Goal: Information Seeking & Learning: Check status

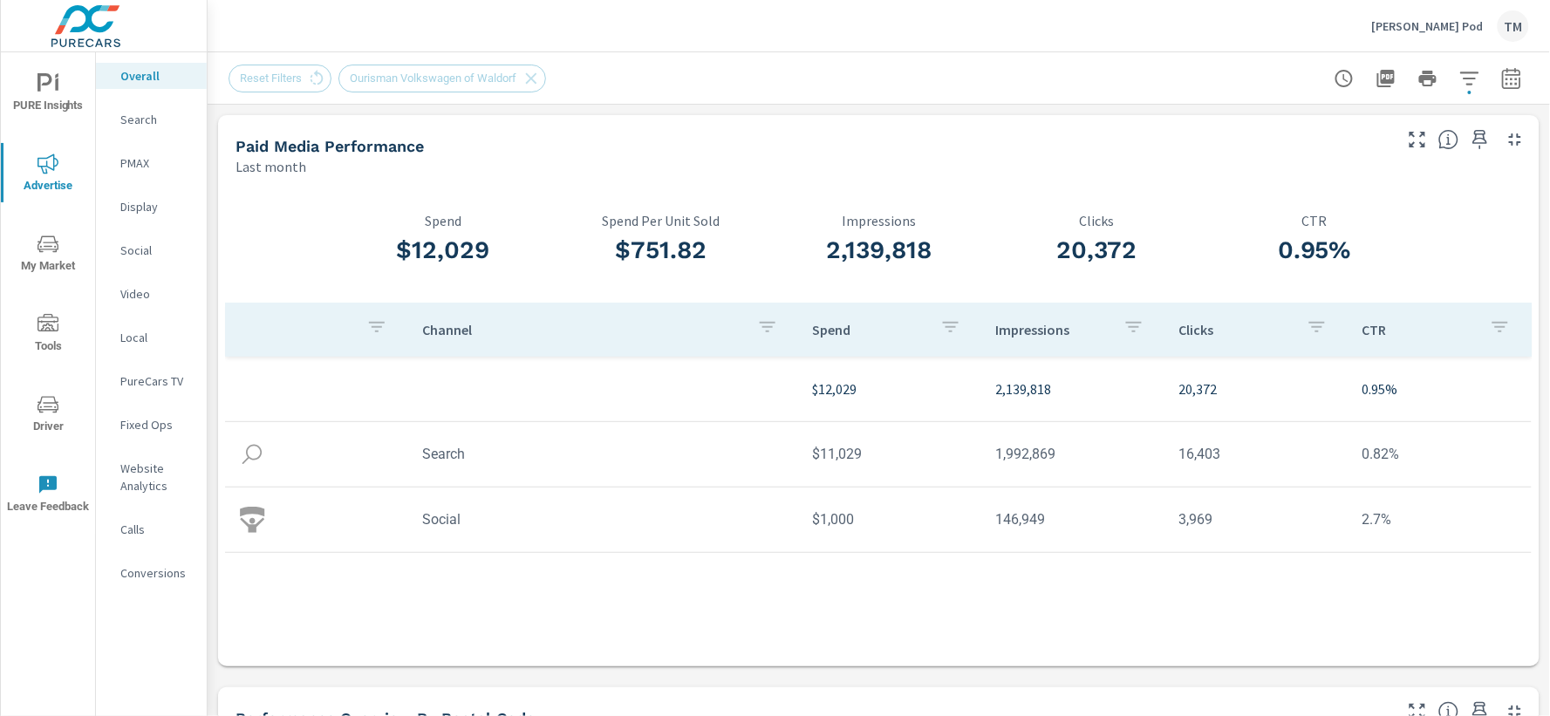
click at [990, 160] on div "Last month" at bounding box center [812, 166] width 1154 height 21
click at [1459, 88] on icon "button" at bounding box center [1469, 78] width 21 height 21
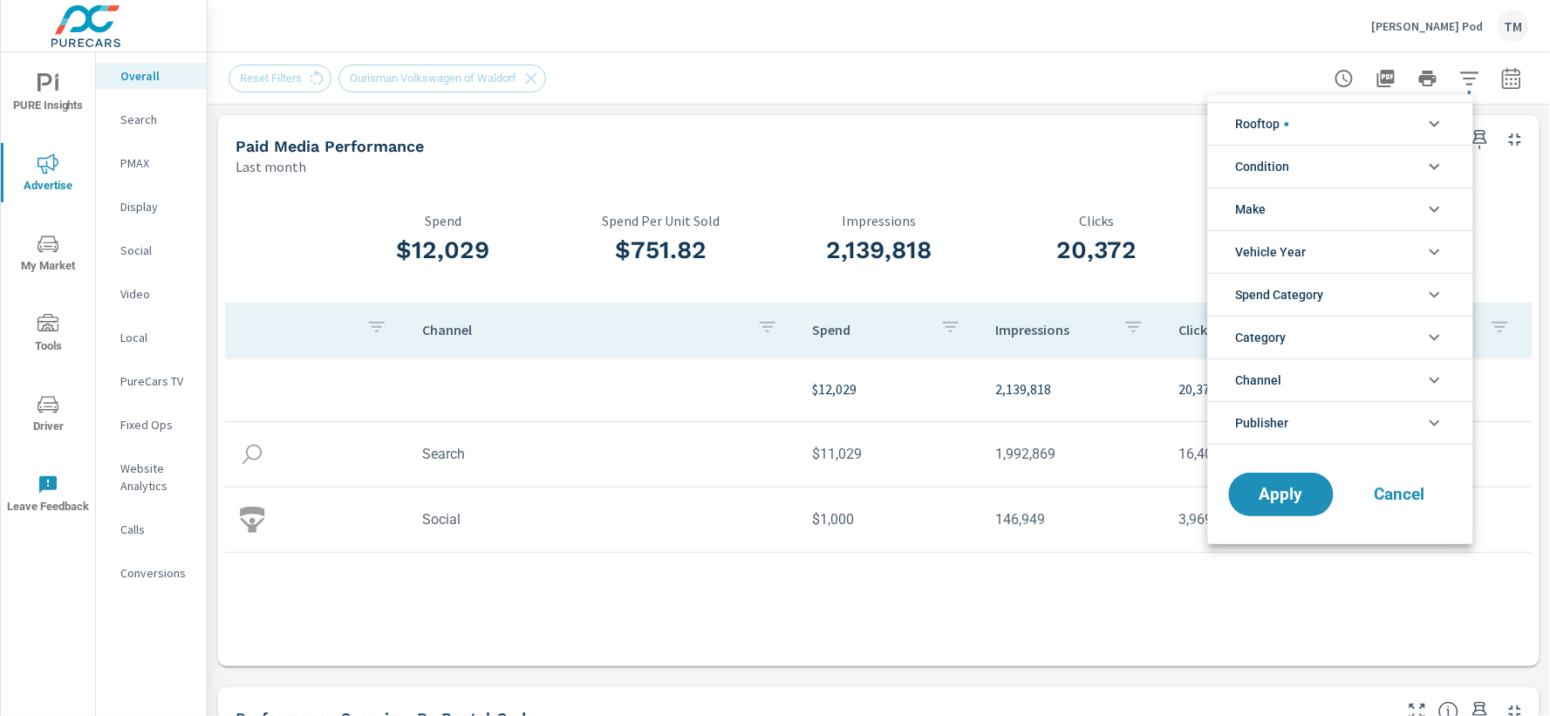
click at [1345, 126] on li "Rooftop" at bounding box center [1340, 123] width 265 height 43
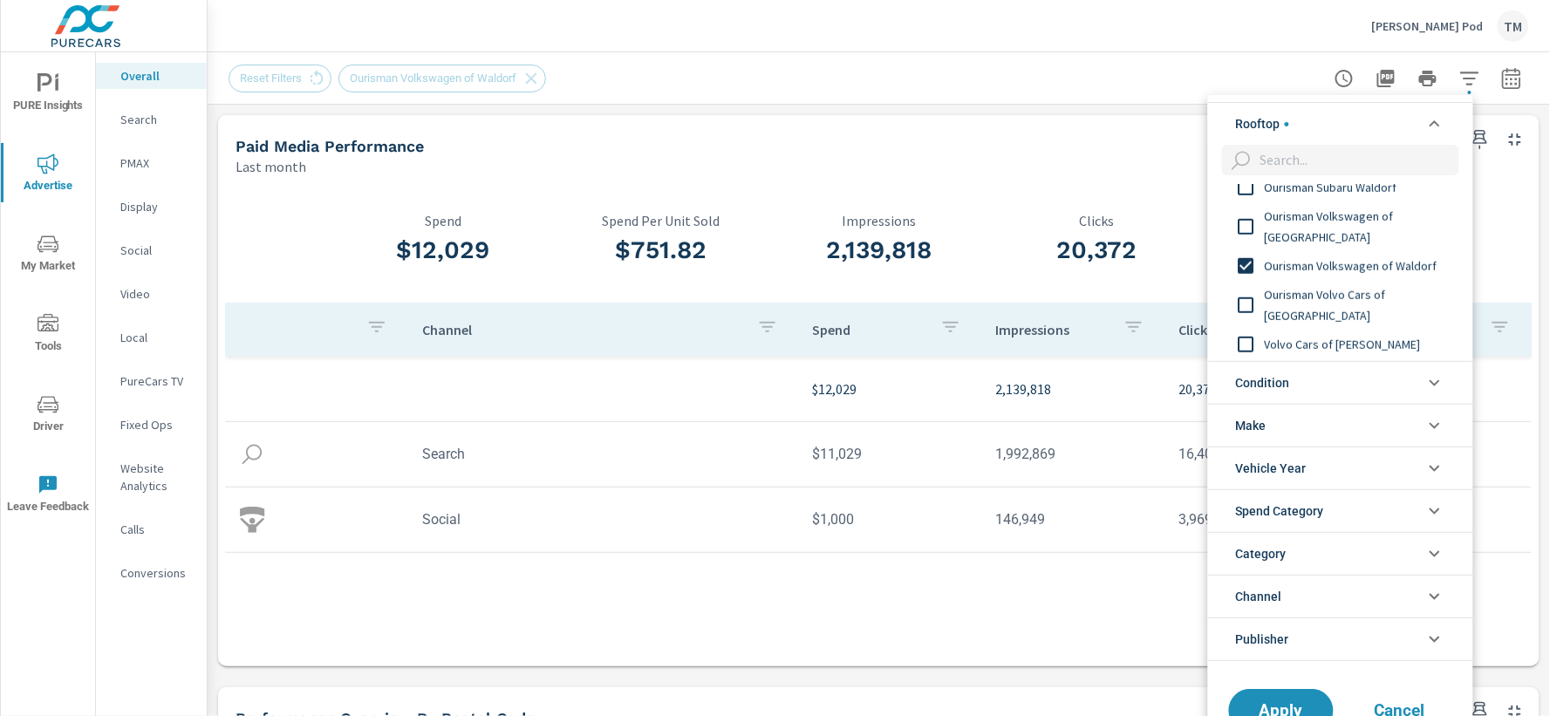
scroll to position [451, 0]
click at [1012, 88] on div at bounding box center [775, 358] width 1550 height 716
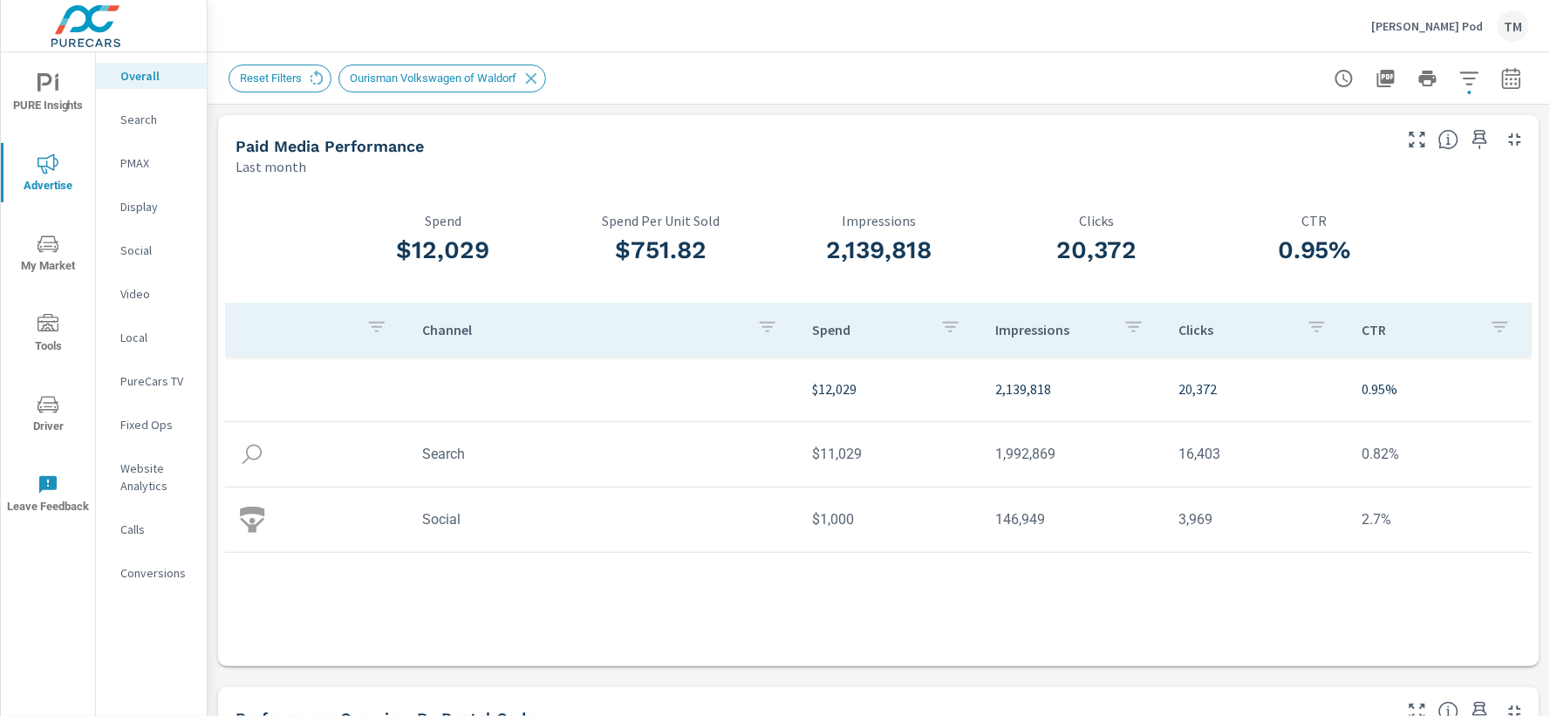
click at [830, 449] on td "$11,029" at bounding box center [890, 454] width 183 height 44
copy td "11,029"
click at [836, 524] on td "$1,000" at bounding box center [890, 519] width 183 height 44
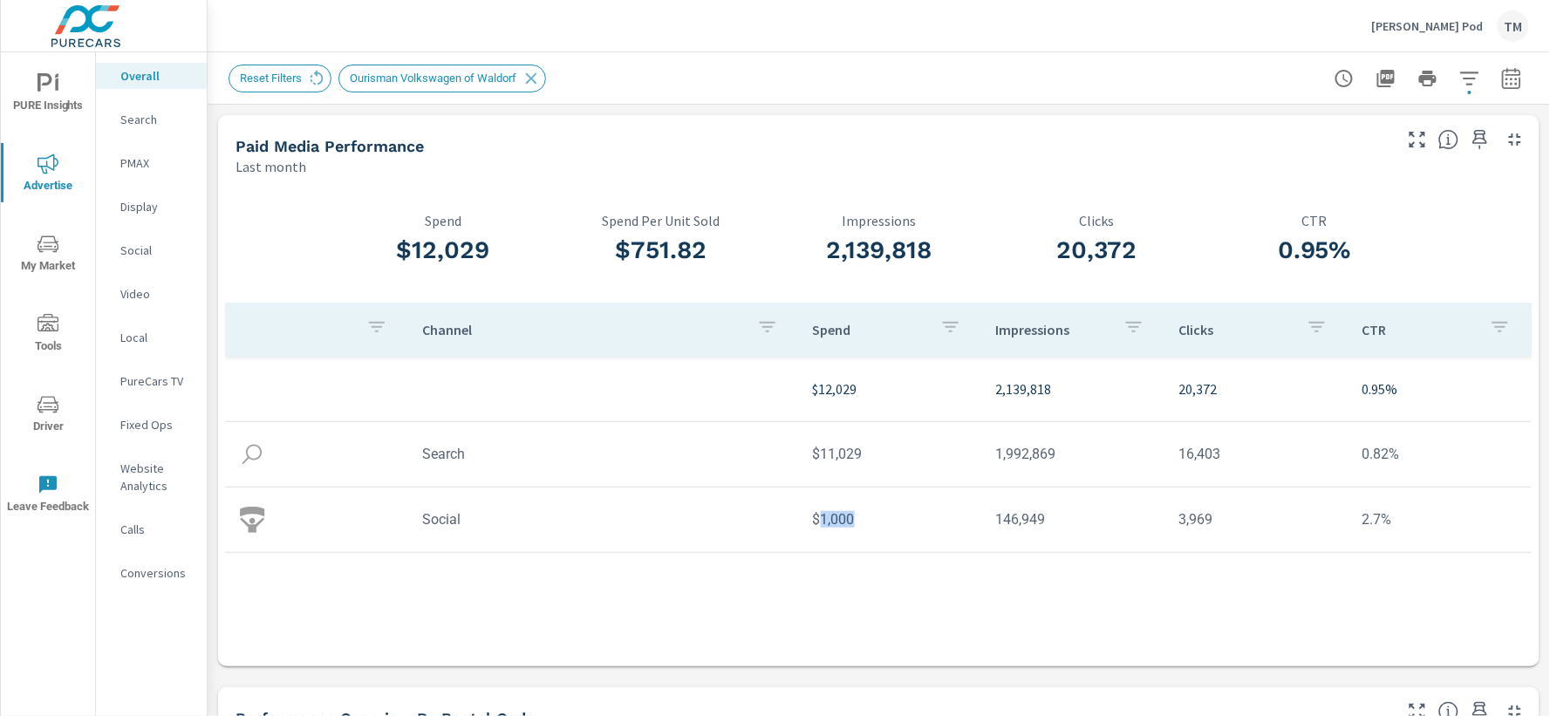
copy td "1,000"
click at [1462, 83] on icon "button" at bounding box center [1469, 78] width 21 height 21
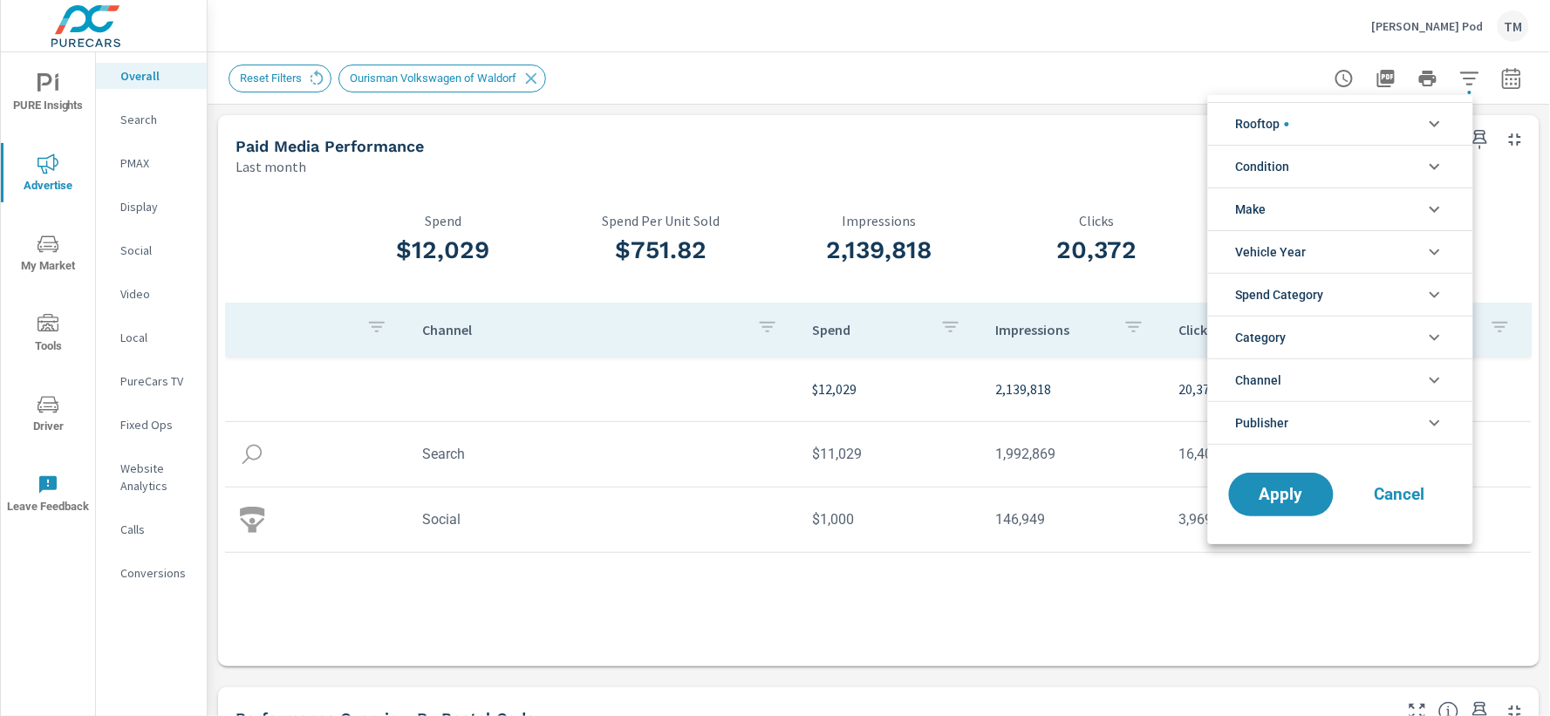
click at [1347, 124] on li "Rooftop" at bounding box center [1340, 123] width 265 height 43
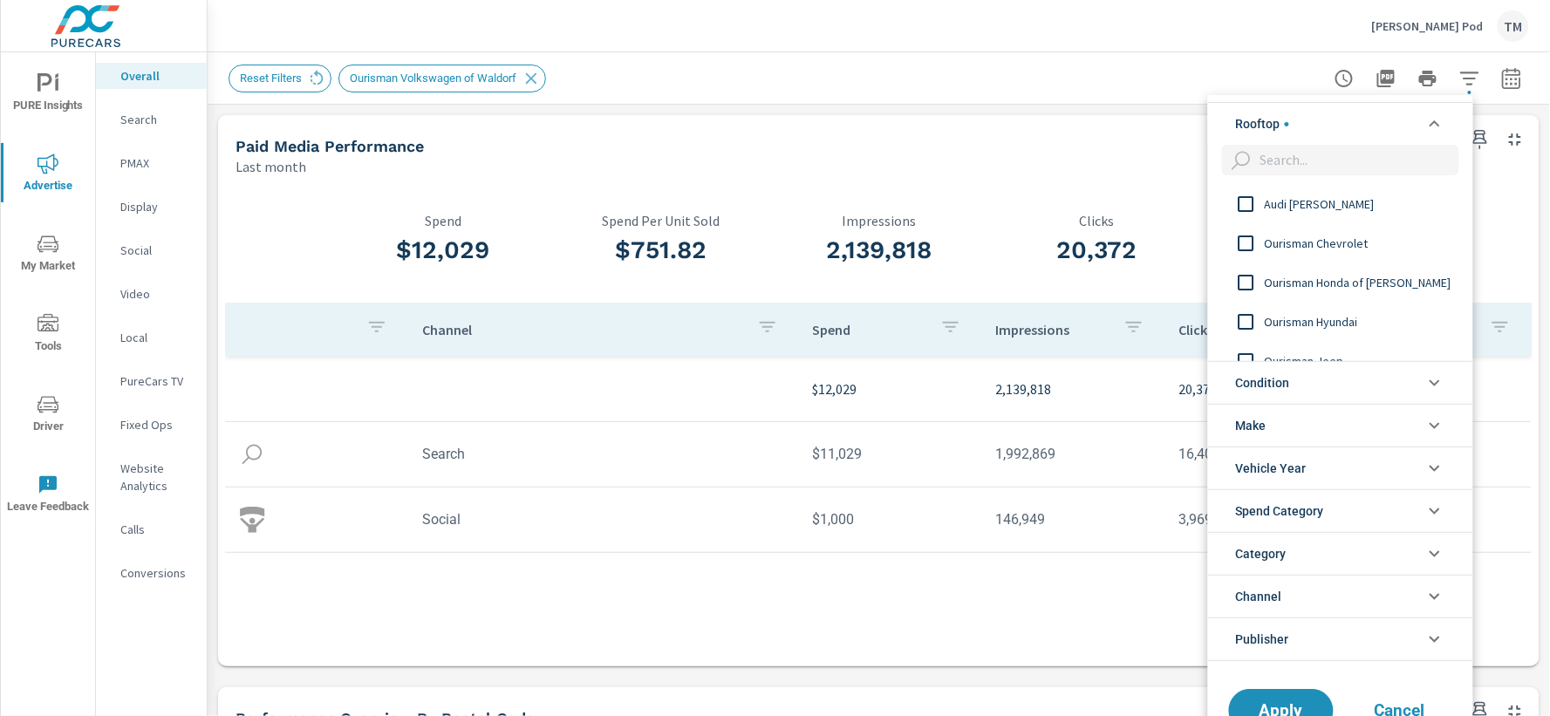
scroll to position [97, 0]
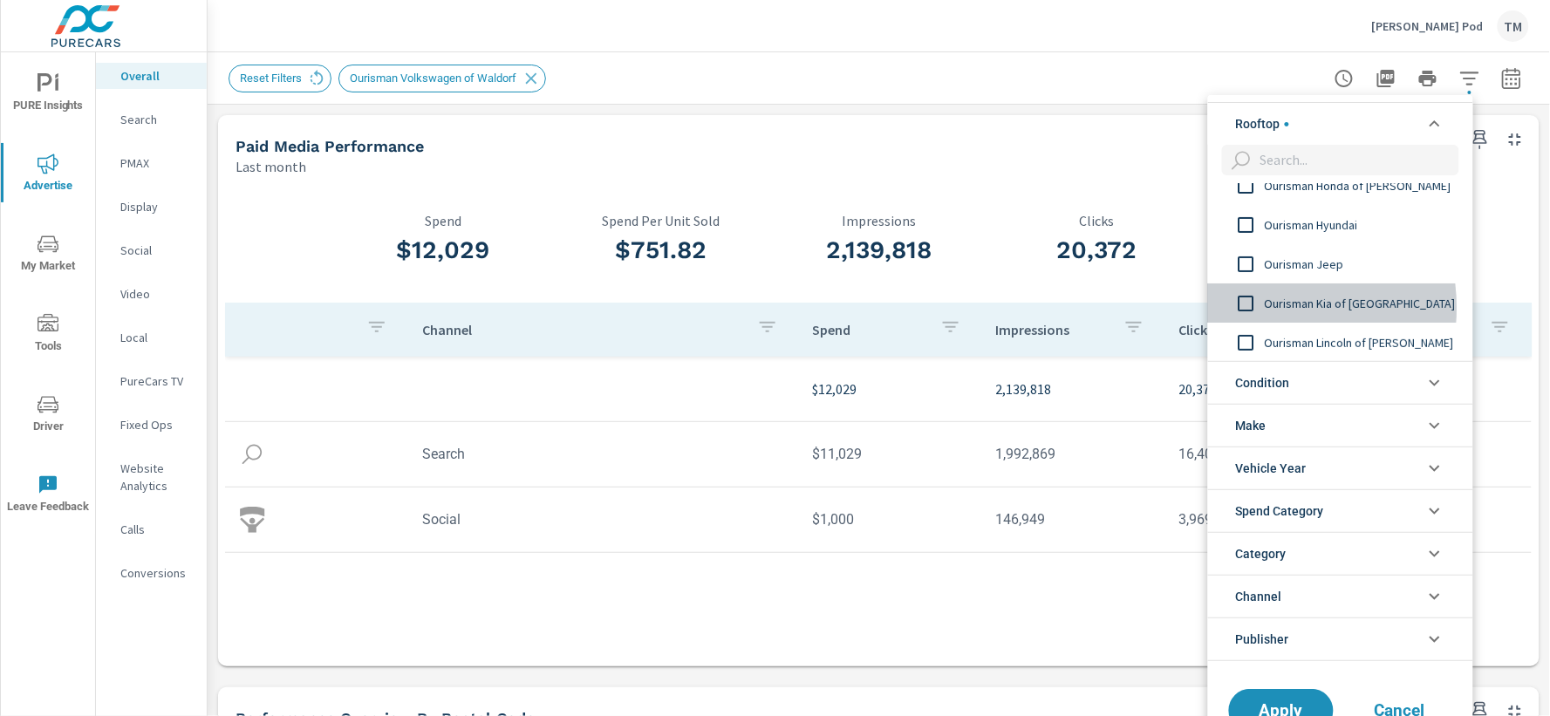
click at [1248, 308] on input "filter options" at bounding box center [1246, 303] width 37 height 37
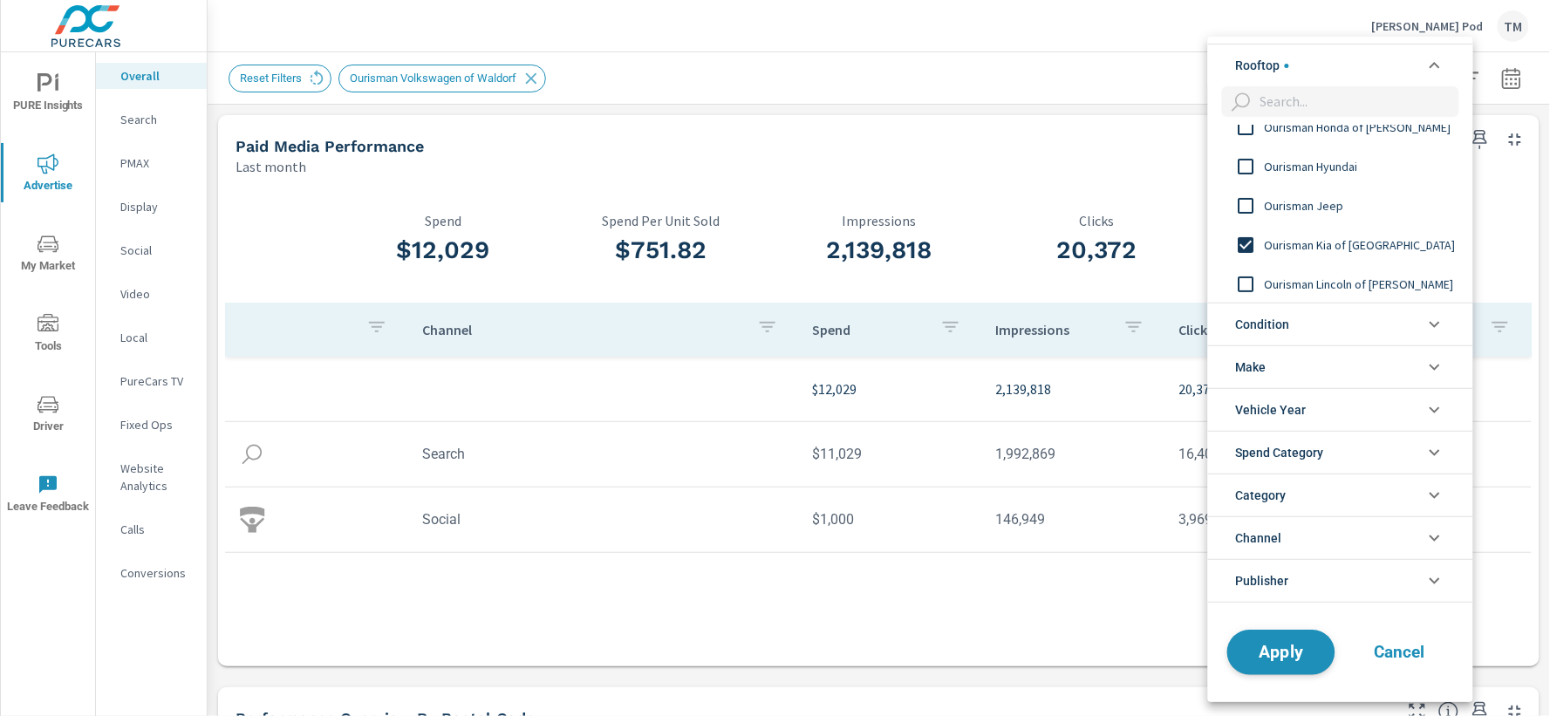
click at [1277, 651] on span "Apply" at bounding box center [1282, 652] width 72 height 17
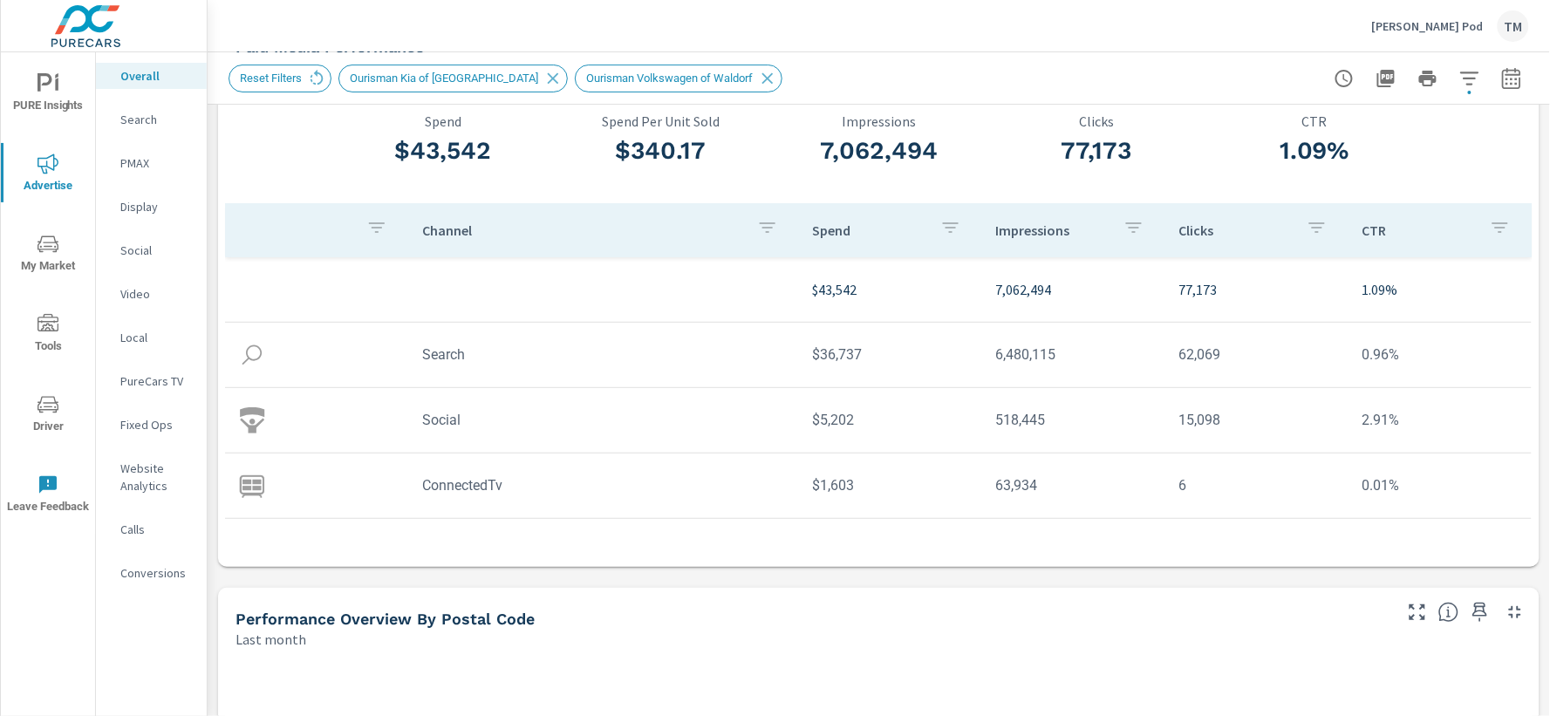
scroll to position [97, 0]
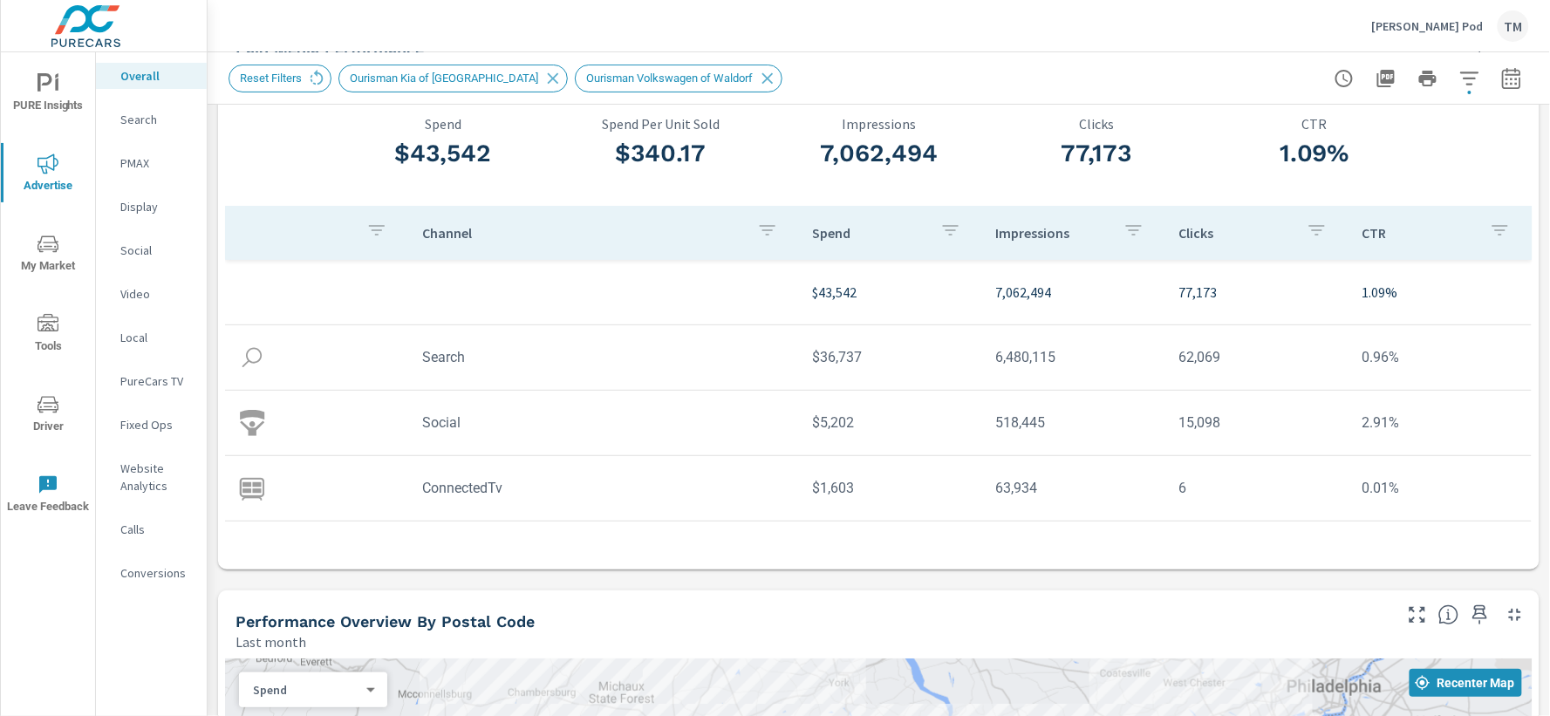
click at [830, 366] on td "$36,737" at bounding box center [890, 357] width 183 height 44
copy td "36,737"
click at [827, 421] on td "$5,202" at bounding box center [890, 422] width 183 height 44
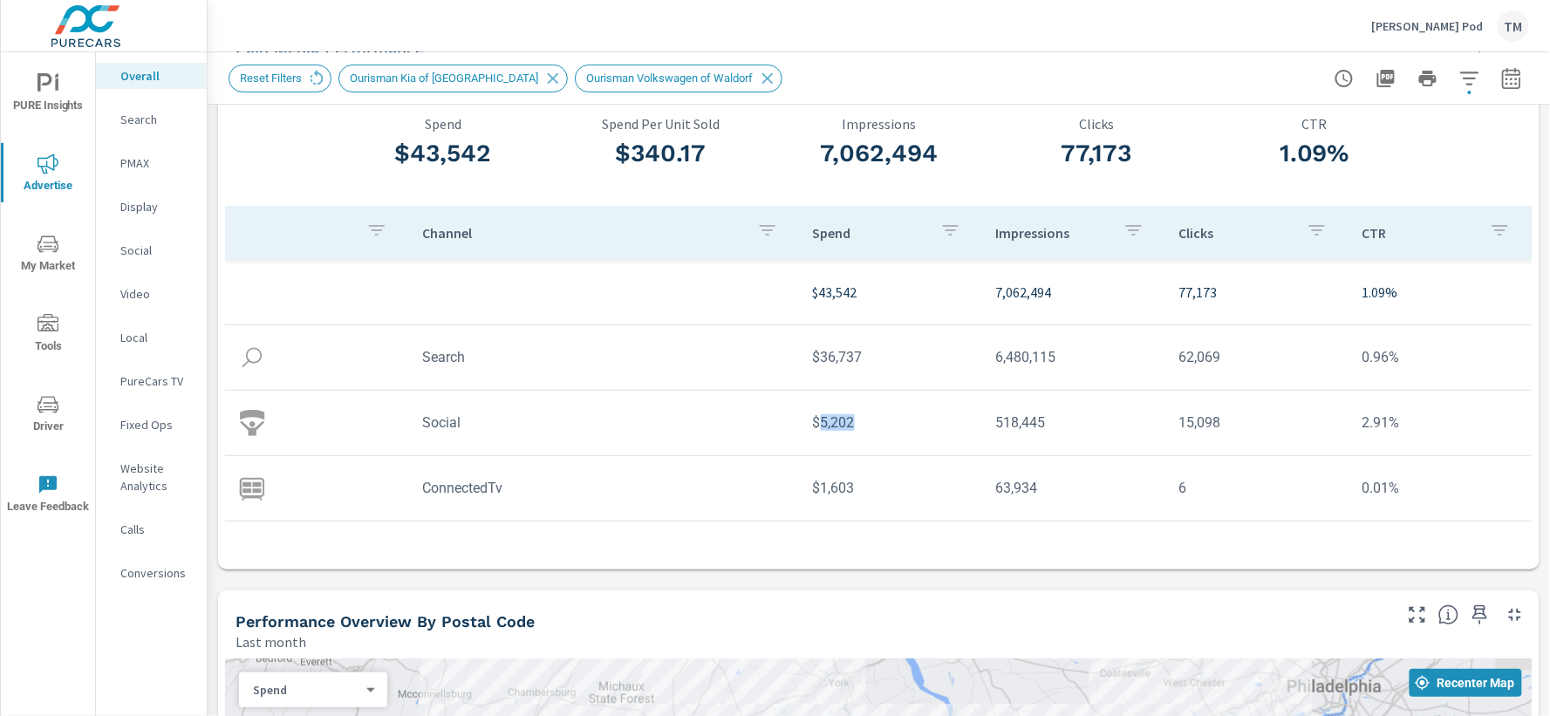
copy td "5,202"
click at [829, 494] on td "$1,603" at bounding box center [890, 488] width 183 height 44
copy td "1,603"
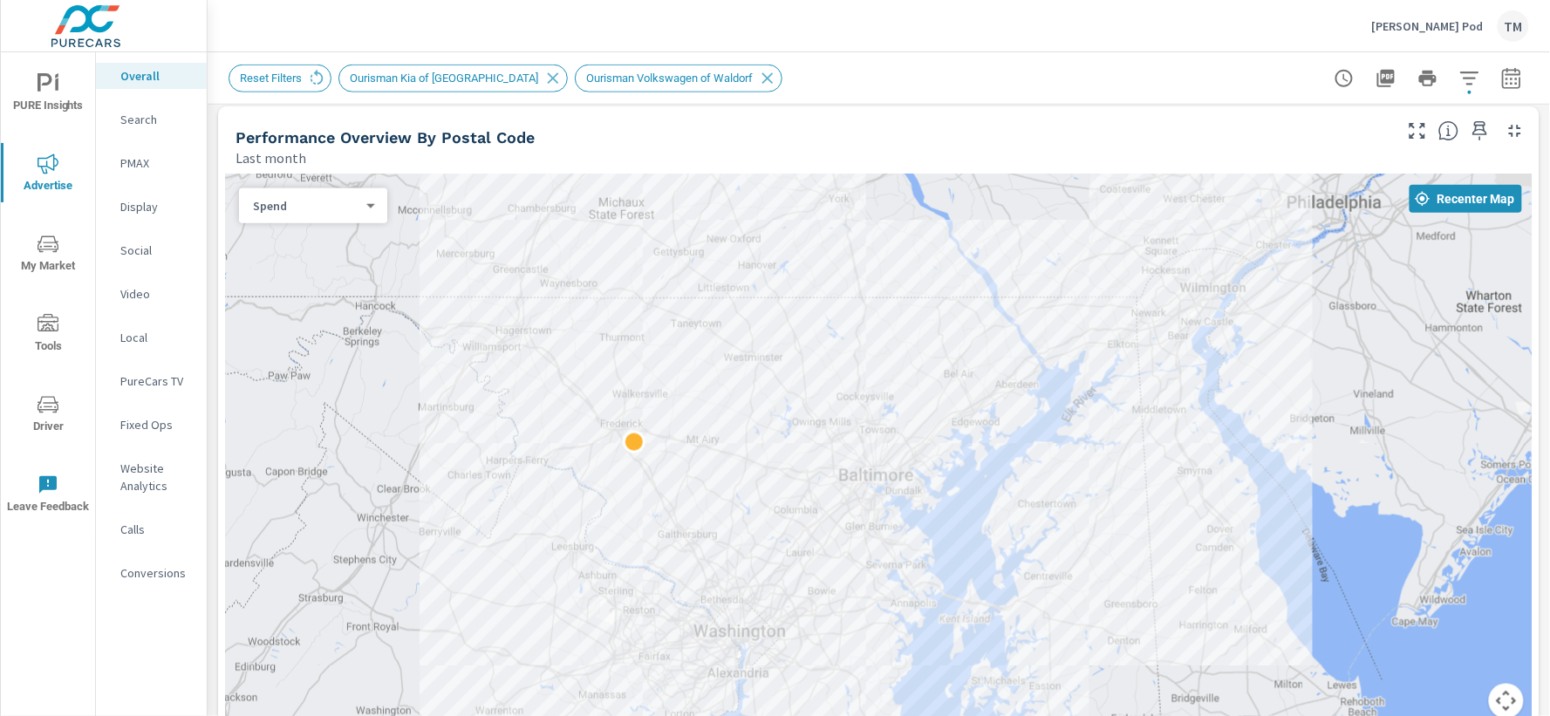
click at [168, 340] on p "Local" at bounding box center [156, 337] width 72 height 17
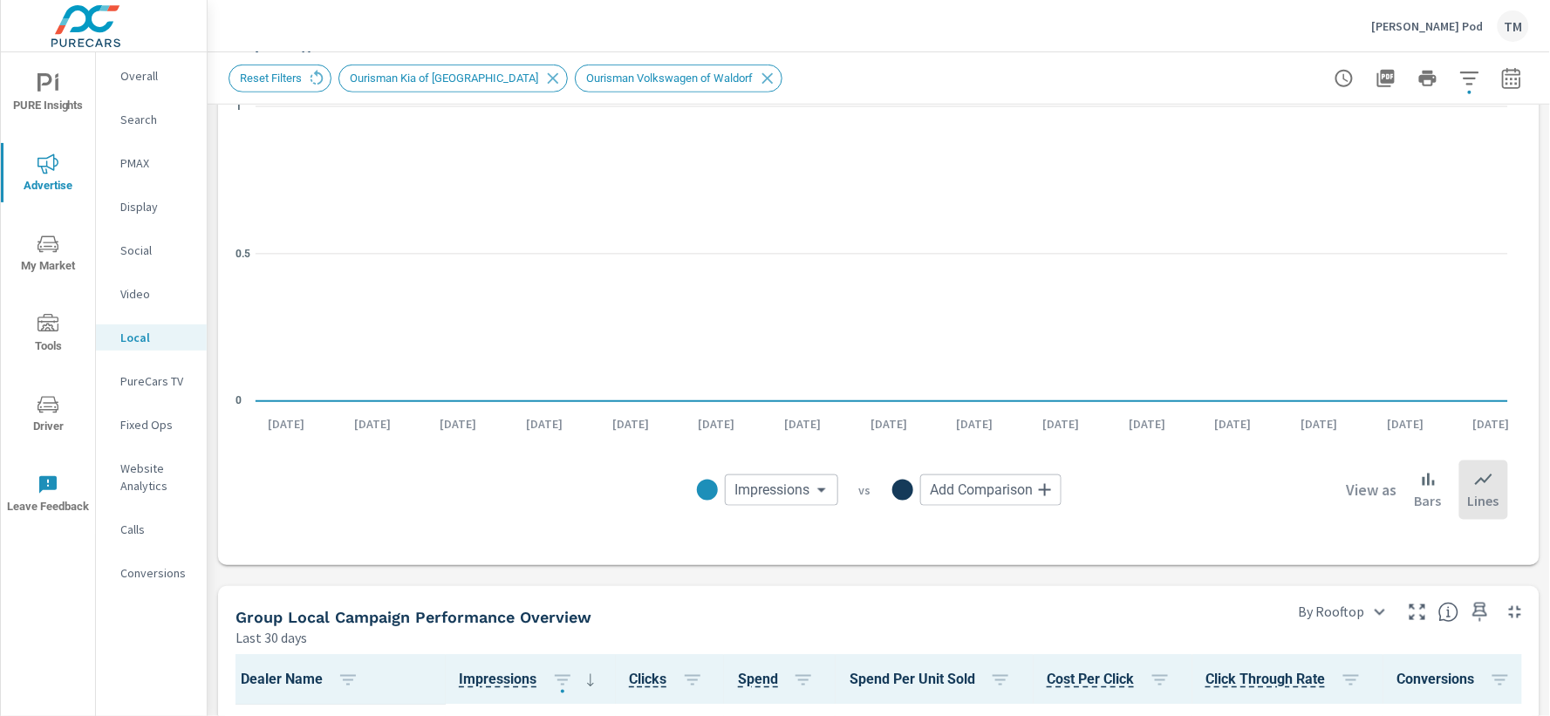
scroll to position [775, 0]
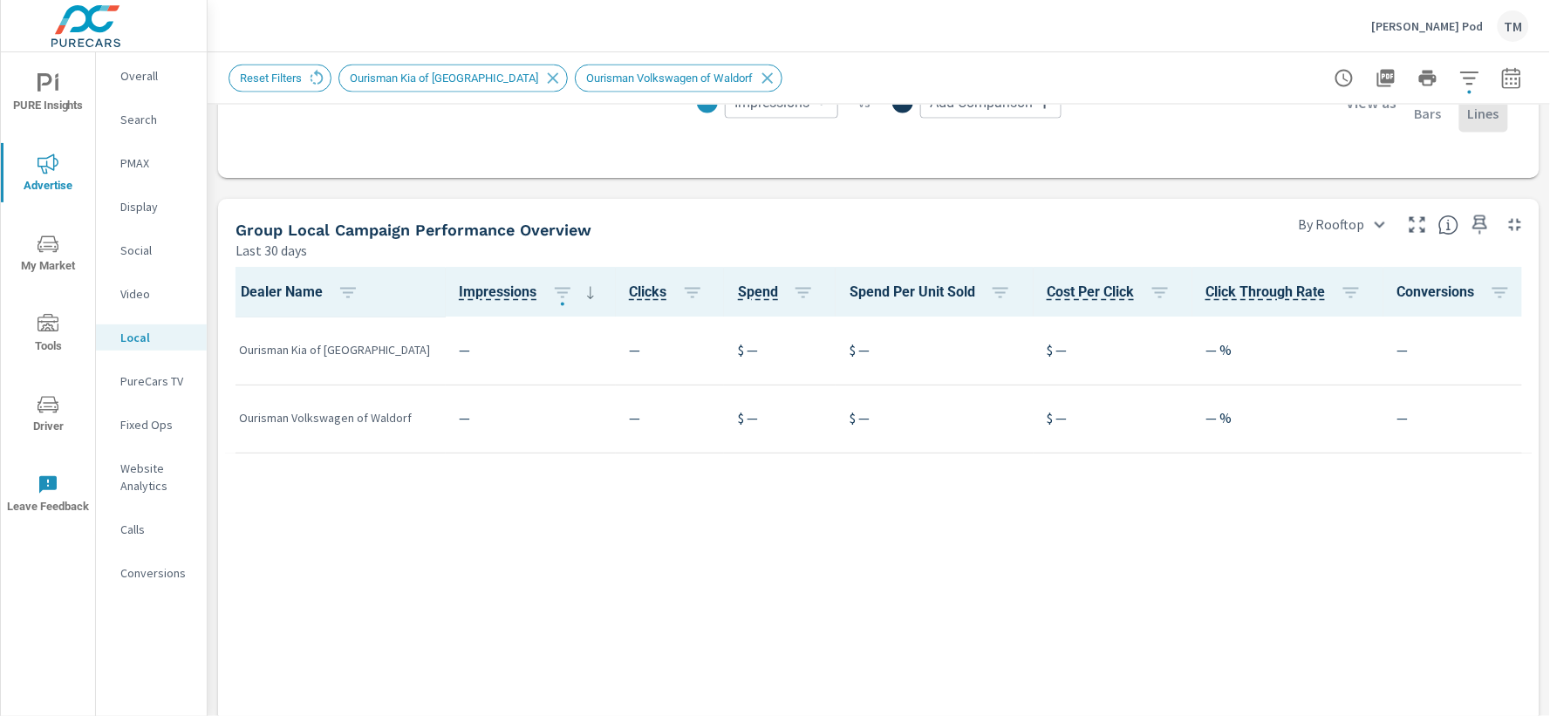
click at [161, 239] on div "Social" at bounding box center [151, 250] width 111 height 26
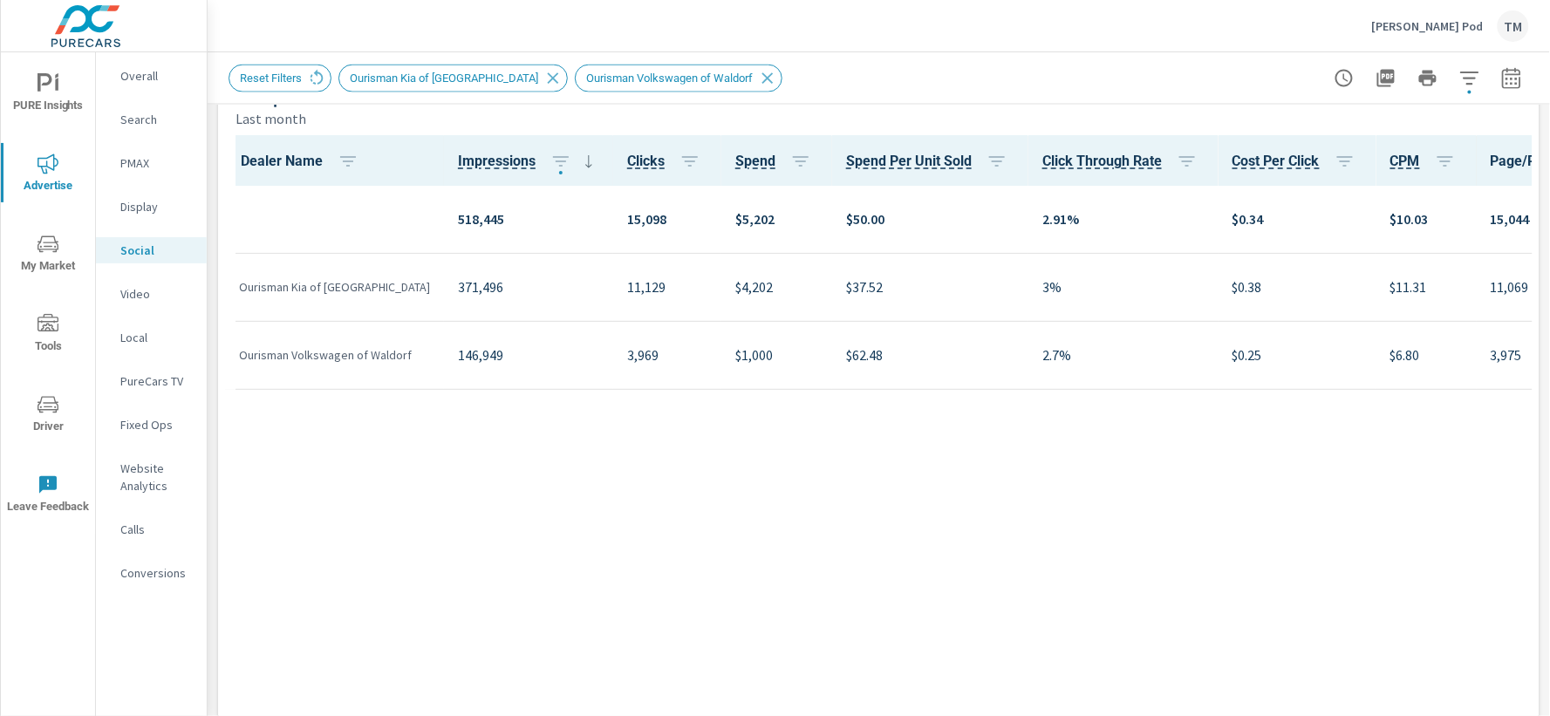
scroll to position [775, 0]
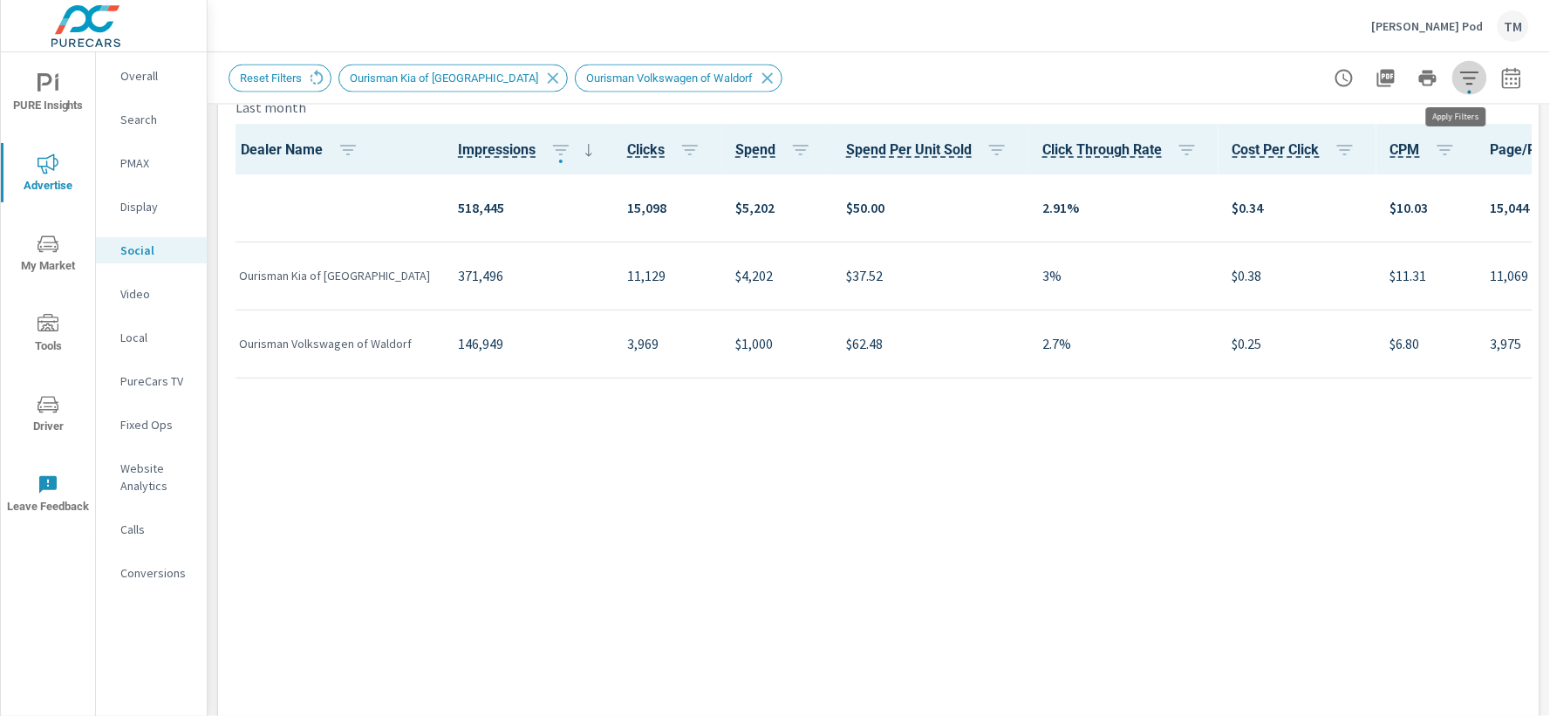
click at [1460, 77] on icon "button" at bounding box center [1469, 78] width 18 height 13
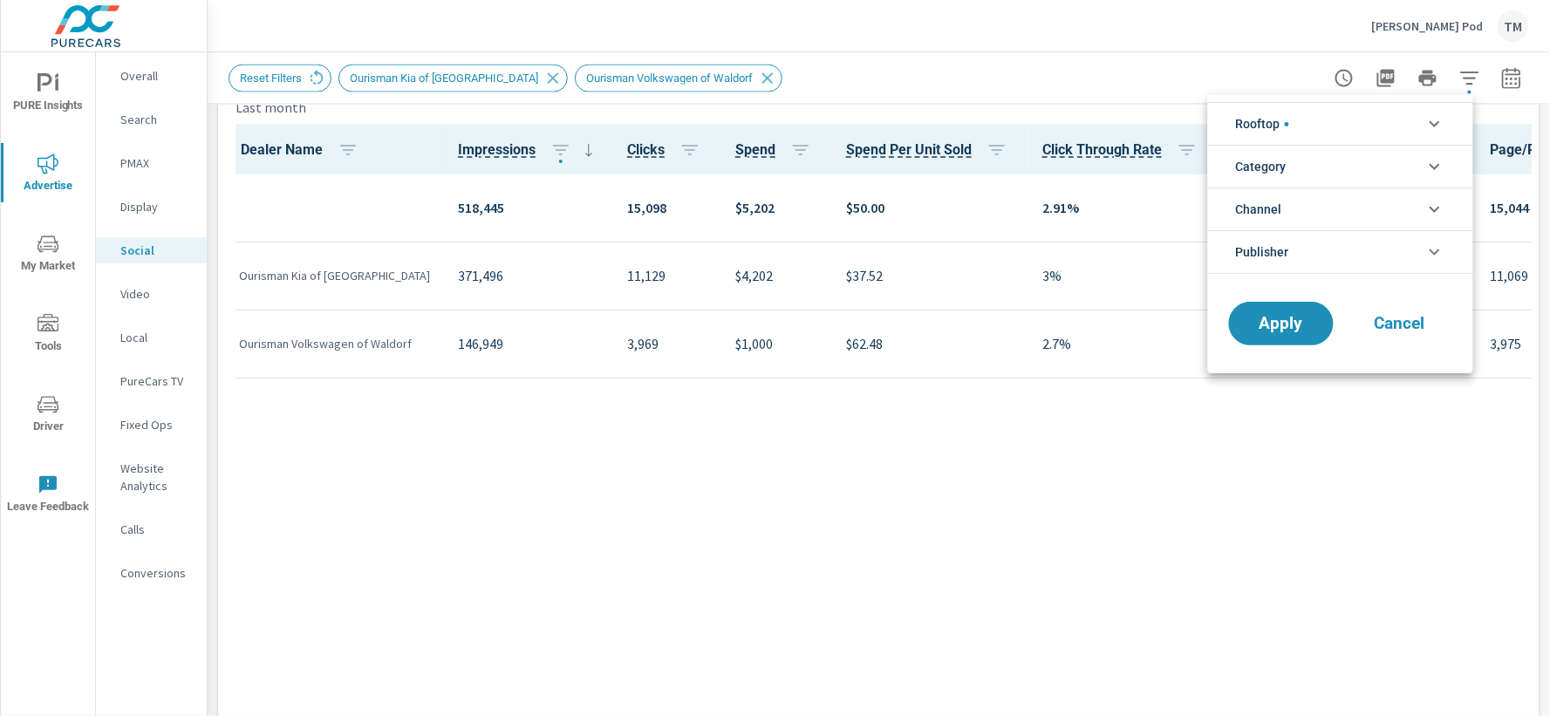
scroll to position [58, 0]
click at [1389, 128] on li "Rooftop" at bounding box center [1340, 123] width 265 height 43
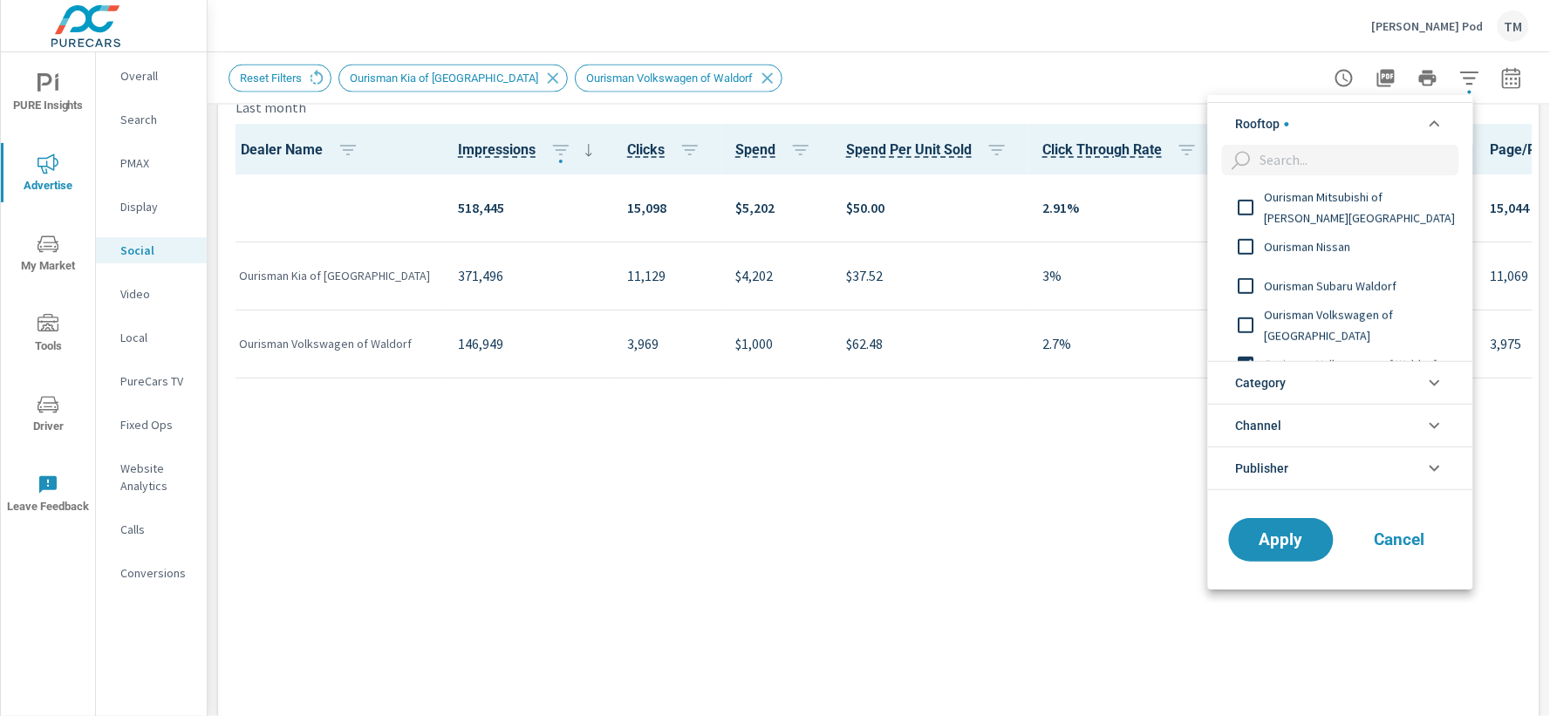
scroll to position [451, 0]
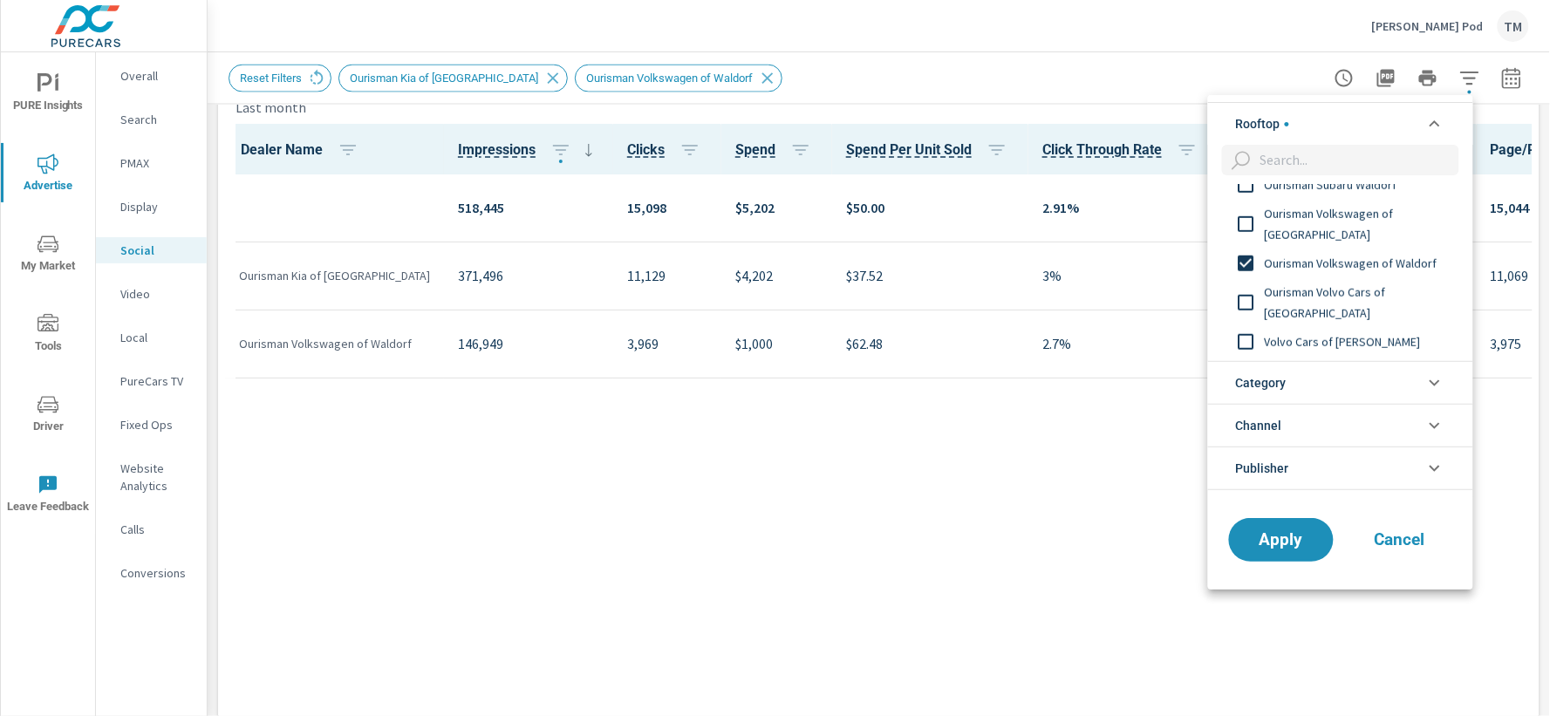
click at [1250, 265] on input "filter options" at bounding box center [1246, 263] width 37 height 37
click at [1293, 534] on span "Apply" at bounding box center [1282, 539] width 72 height 17
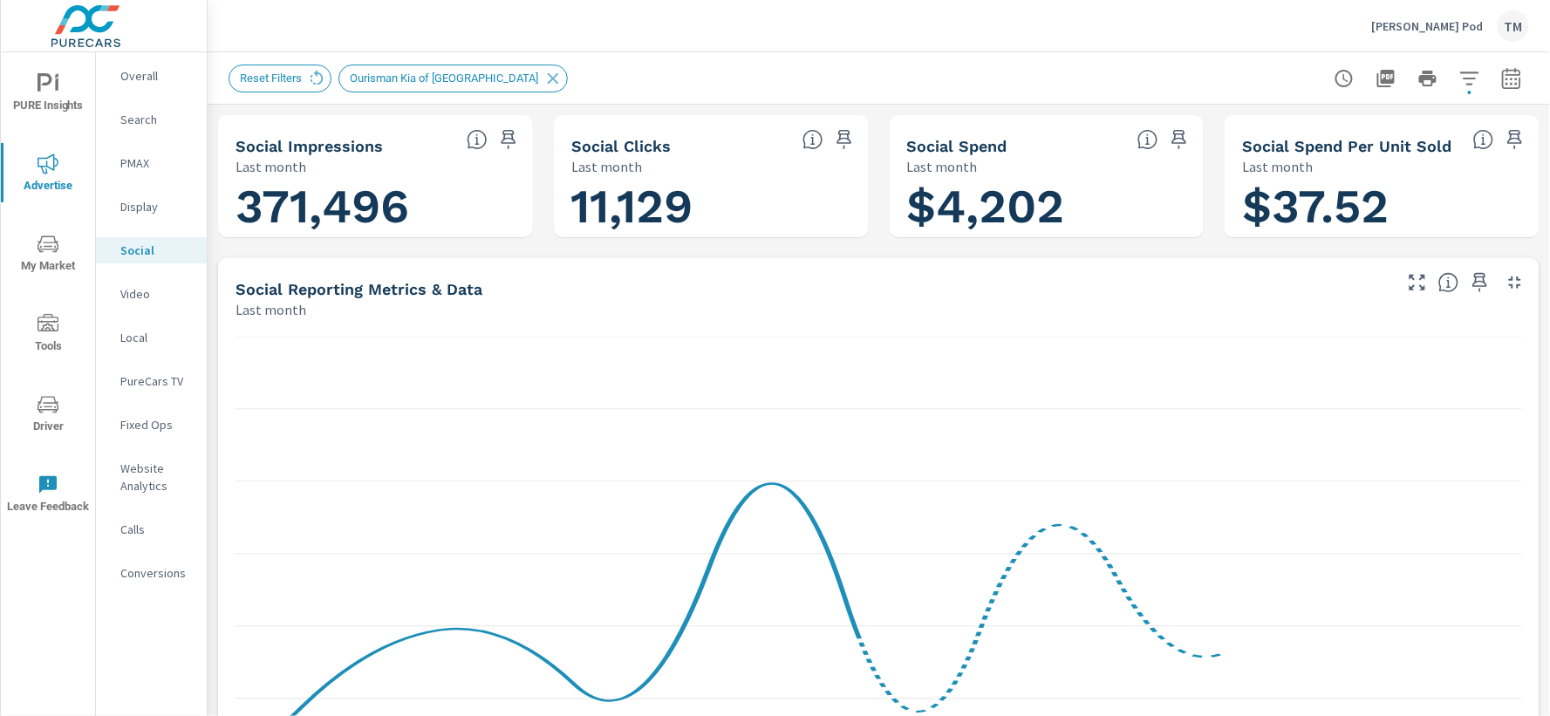
click at [162, 80] on p "Overall" at bounding box center [156, 75] width 72 height 17
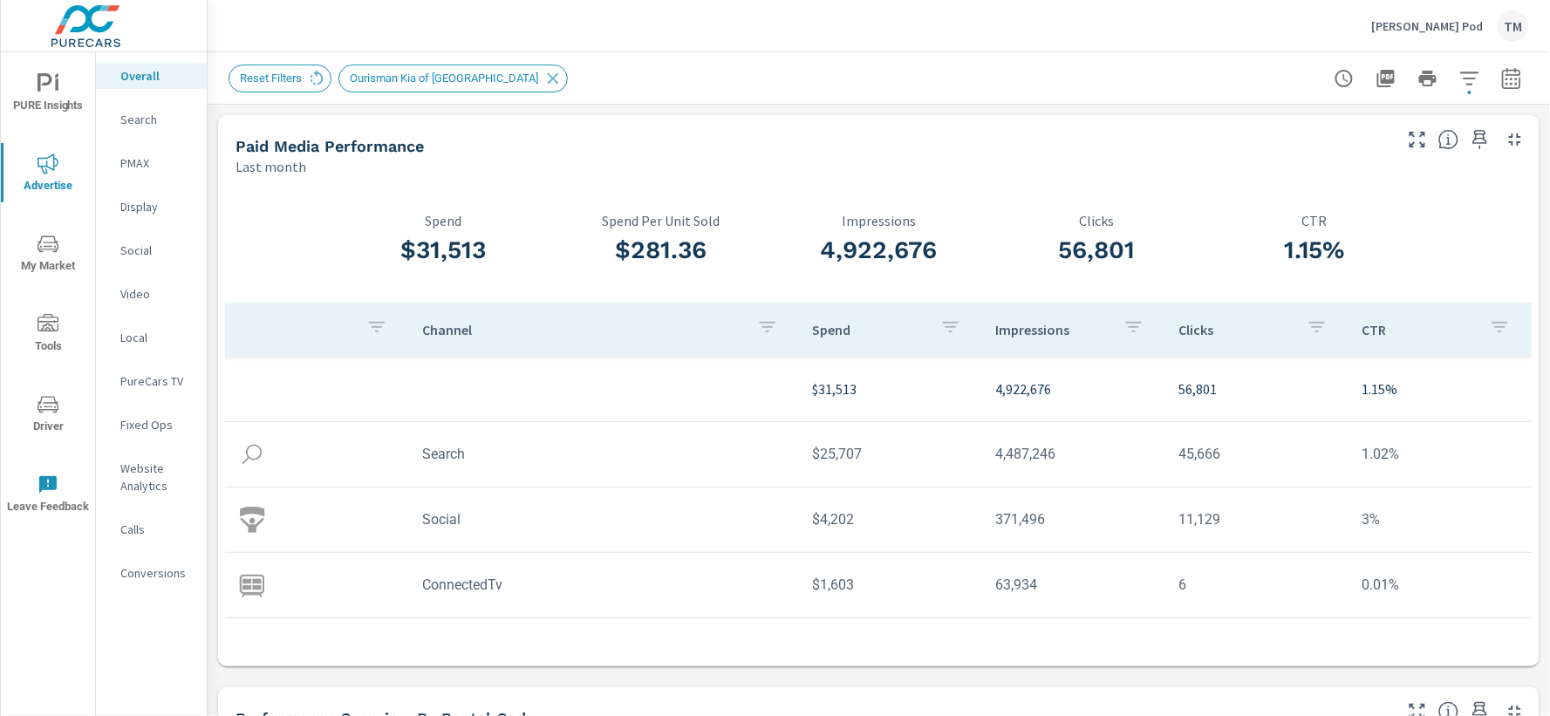
click at [836, 459] on td "$25,707" at bounding box center [890, 454] width 183 height 44
copy td "25,707"
click at [826, 521] on td "$4,202" at bounding box center [890, 519] width 183 height 44
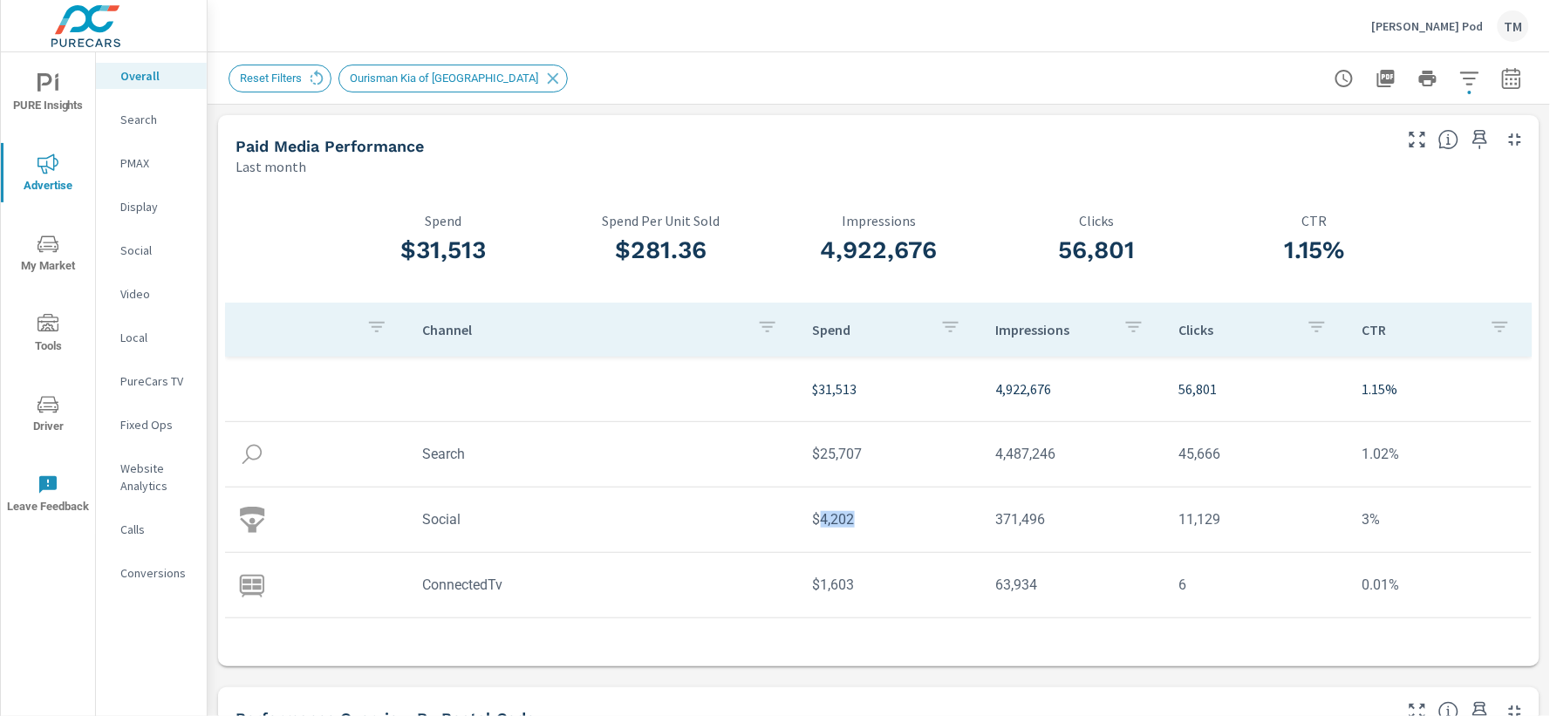
copy td "4,202"
click at [1050, 152] on div "Paid Media Performance" at bounding box center [812, 146] width 1154 height 20
click at [1452, 91] on button "button" at bounding box center [1469, 78] width 35 height 35
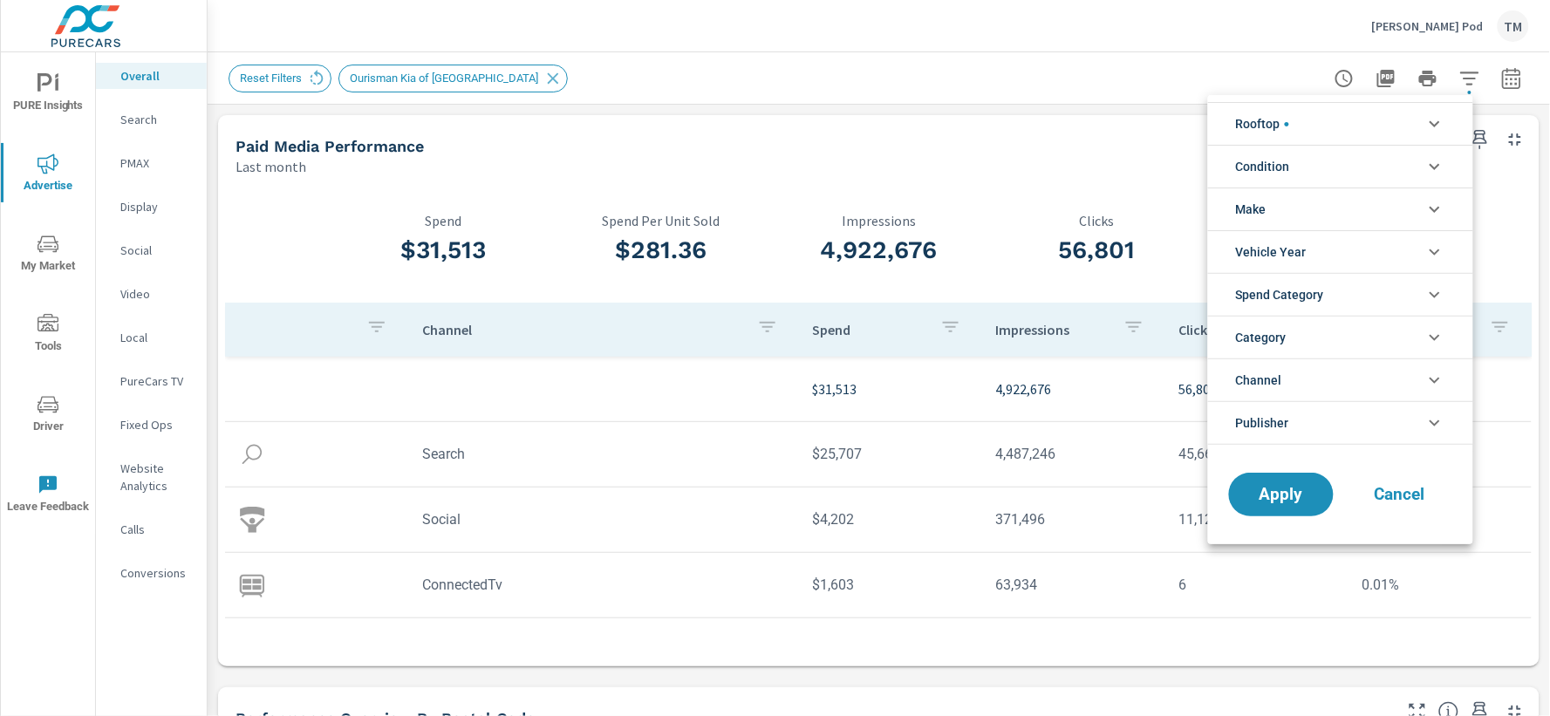
scroll to position [58, 0]
click at [1348, 118] on li "Rooftop" at bounding box center [1340, 123] width 265 height 43
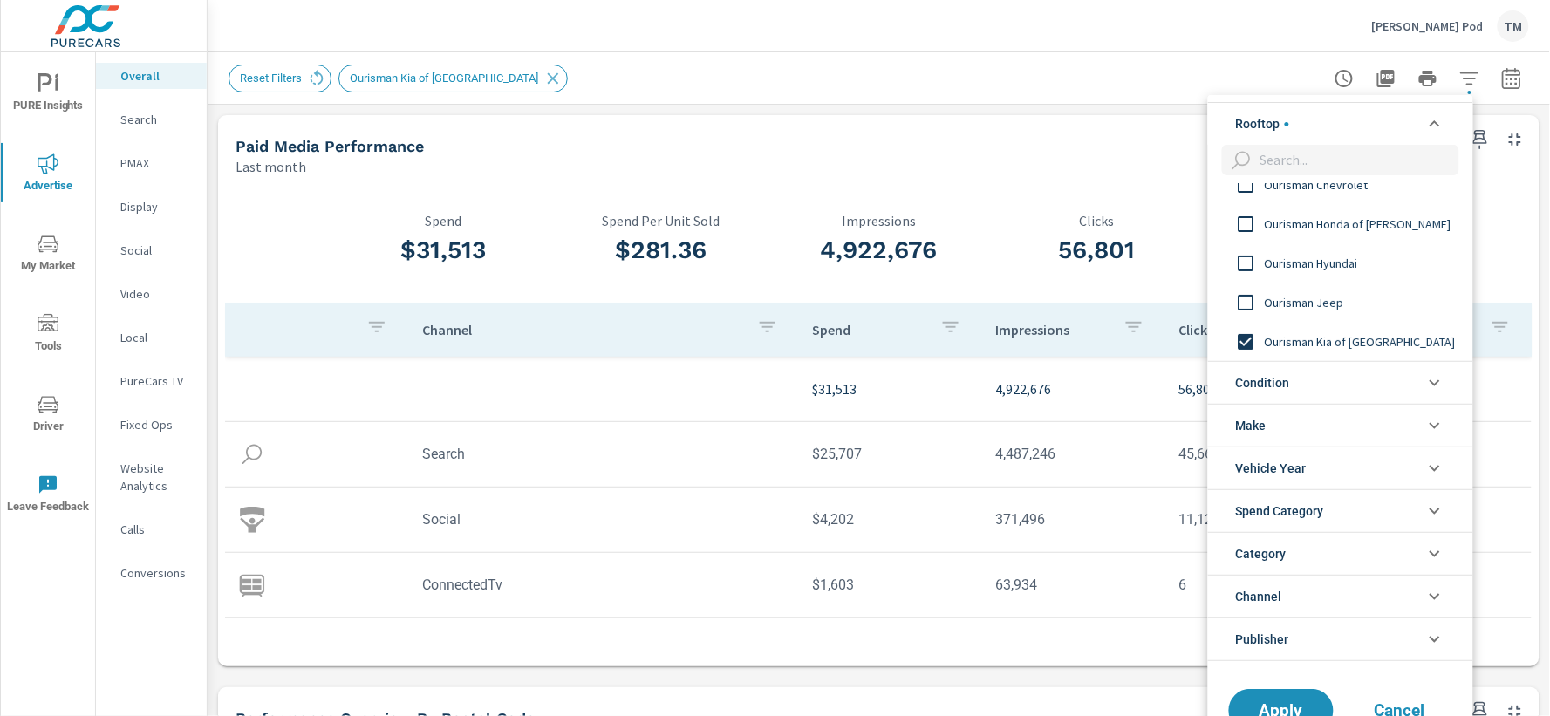
scroll to position [0, 0]
click at [1250, 341] on input "filter options" at bounding box center [1246, 342] width 37 height 37
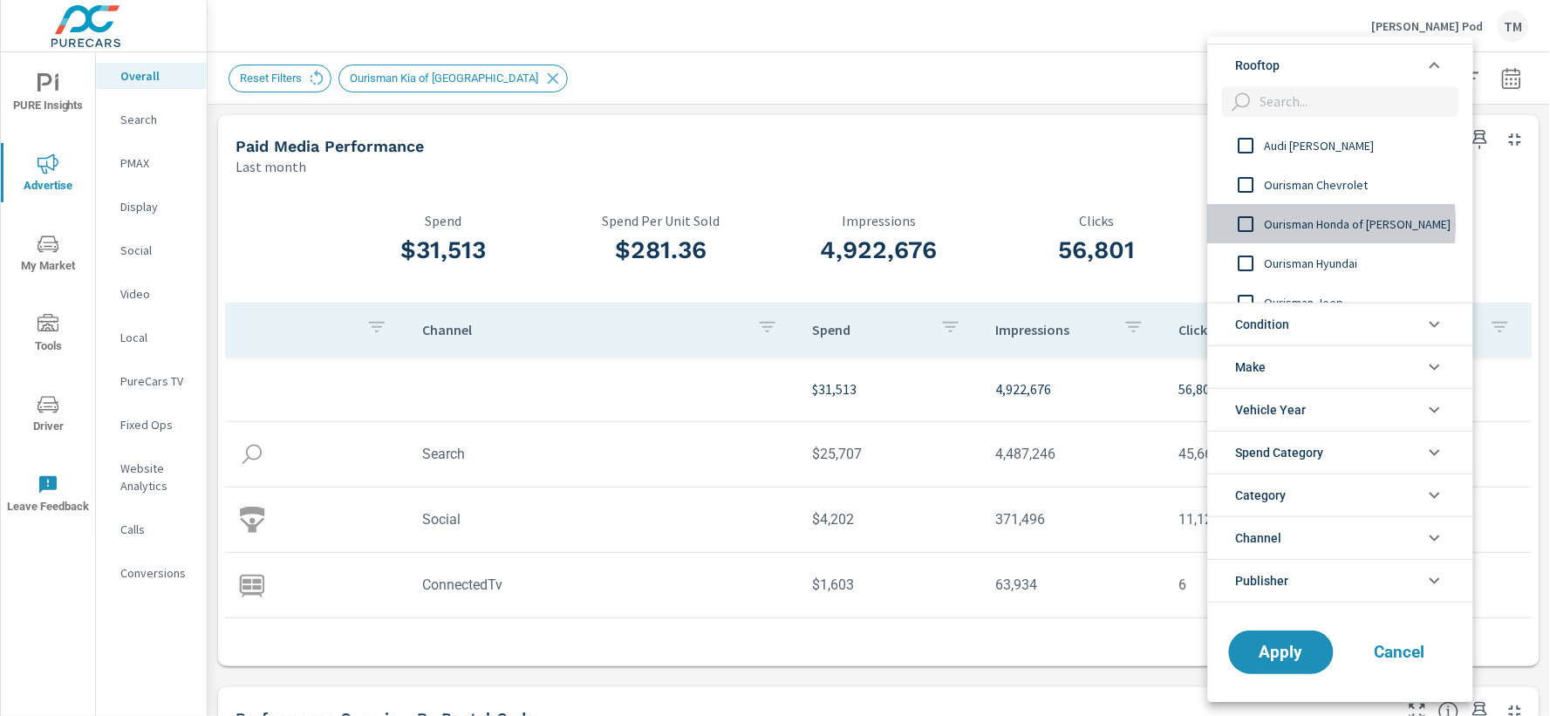
click at [1252, 224] on input "filter options" at bounding box center [1246, 224] width 37 height 37
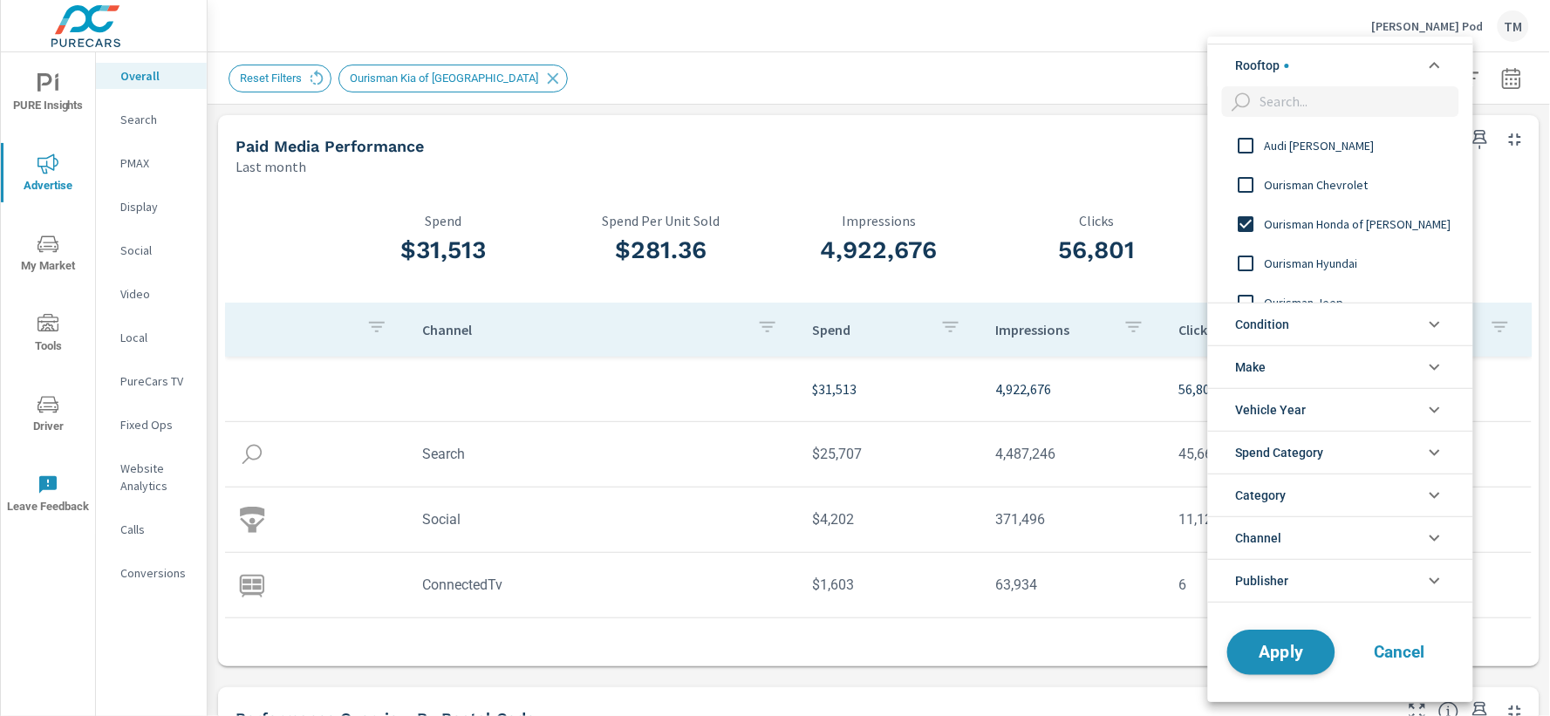
click at [1291, 644] on span "Apply" at bounding box center [1282, 652] width 72 height 17
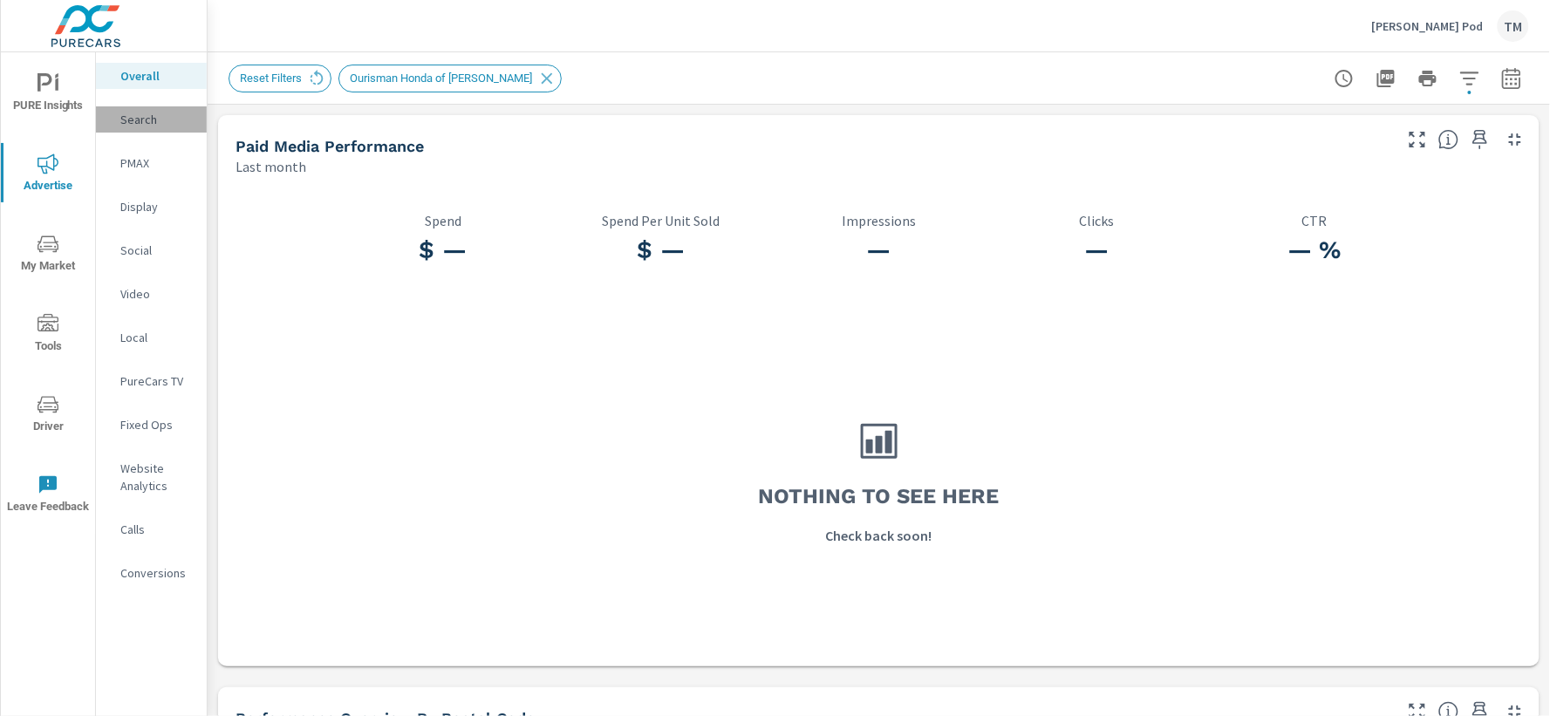
click at [151, 119] on p "Search" at bounding box center [156, 119] width 72 height 17
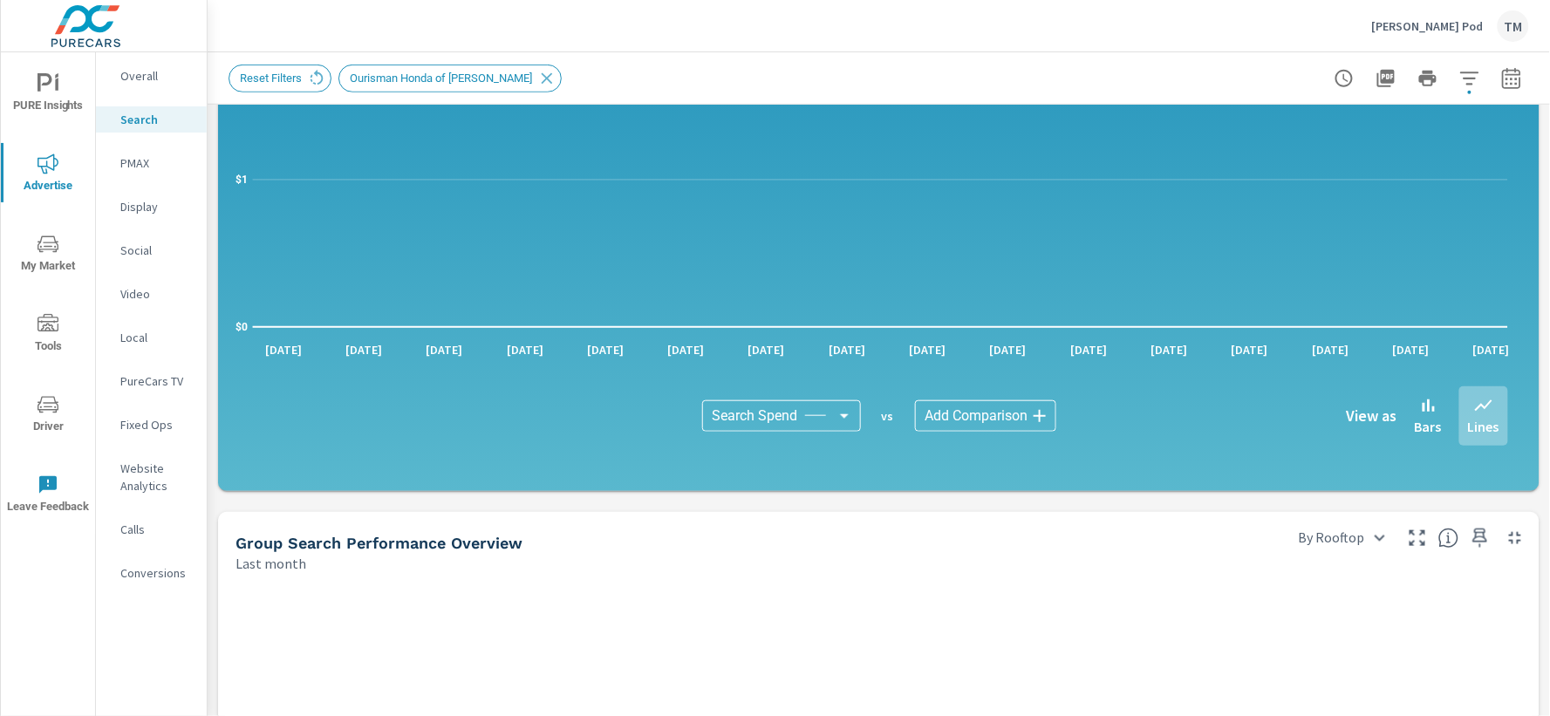
scroll to position [290, 0]
